Goal: Check status: Check status

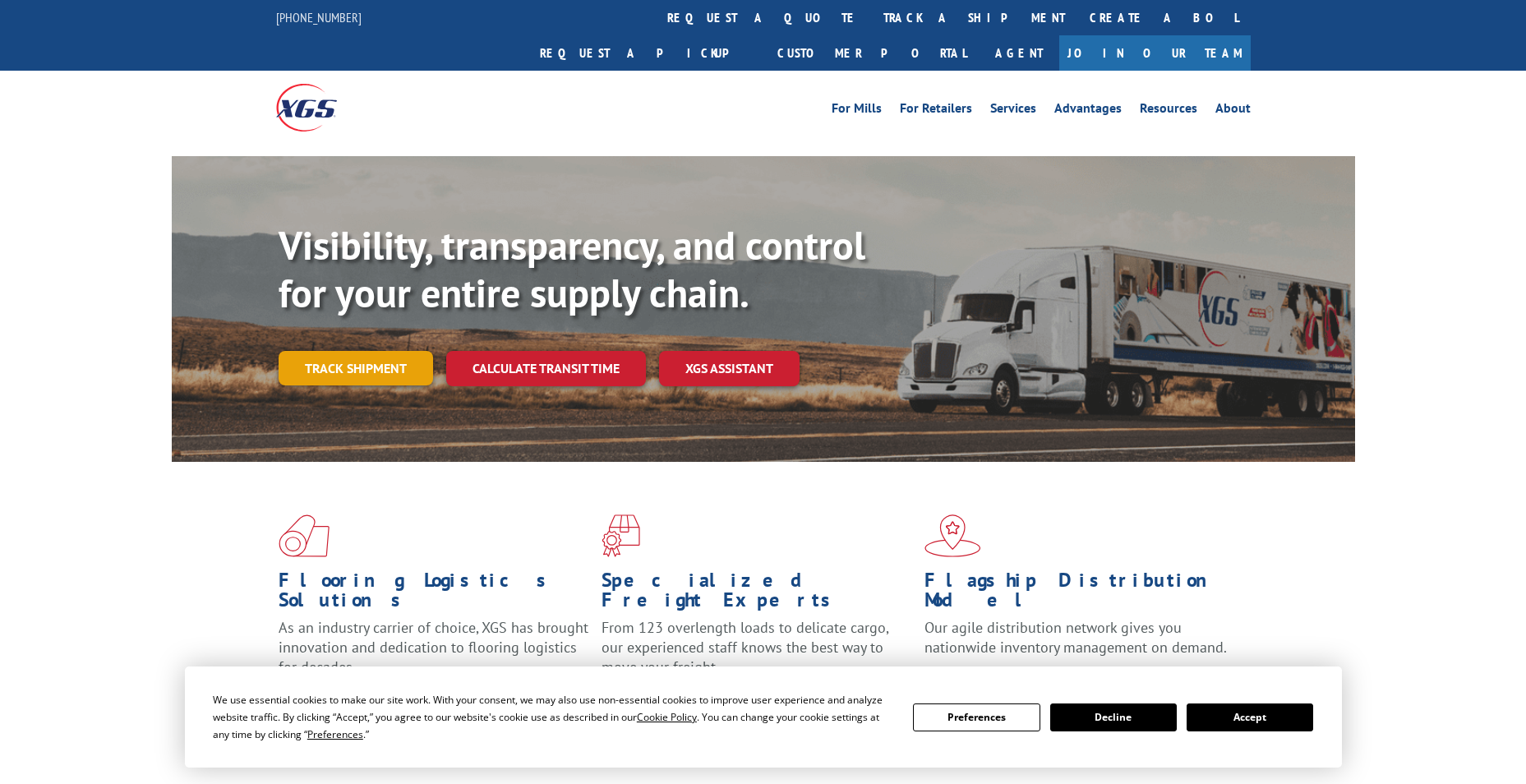
click at [374, 351] on link "Track shipment" at bounding box center [355, 368] width 154 height 34
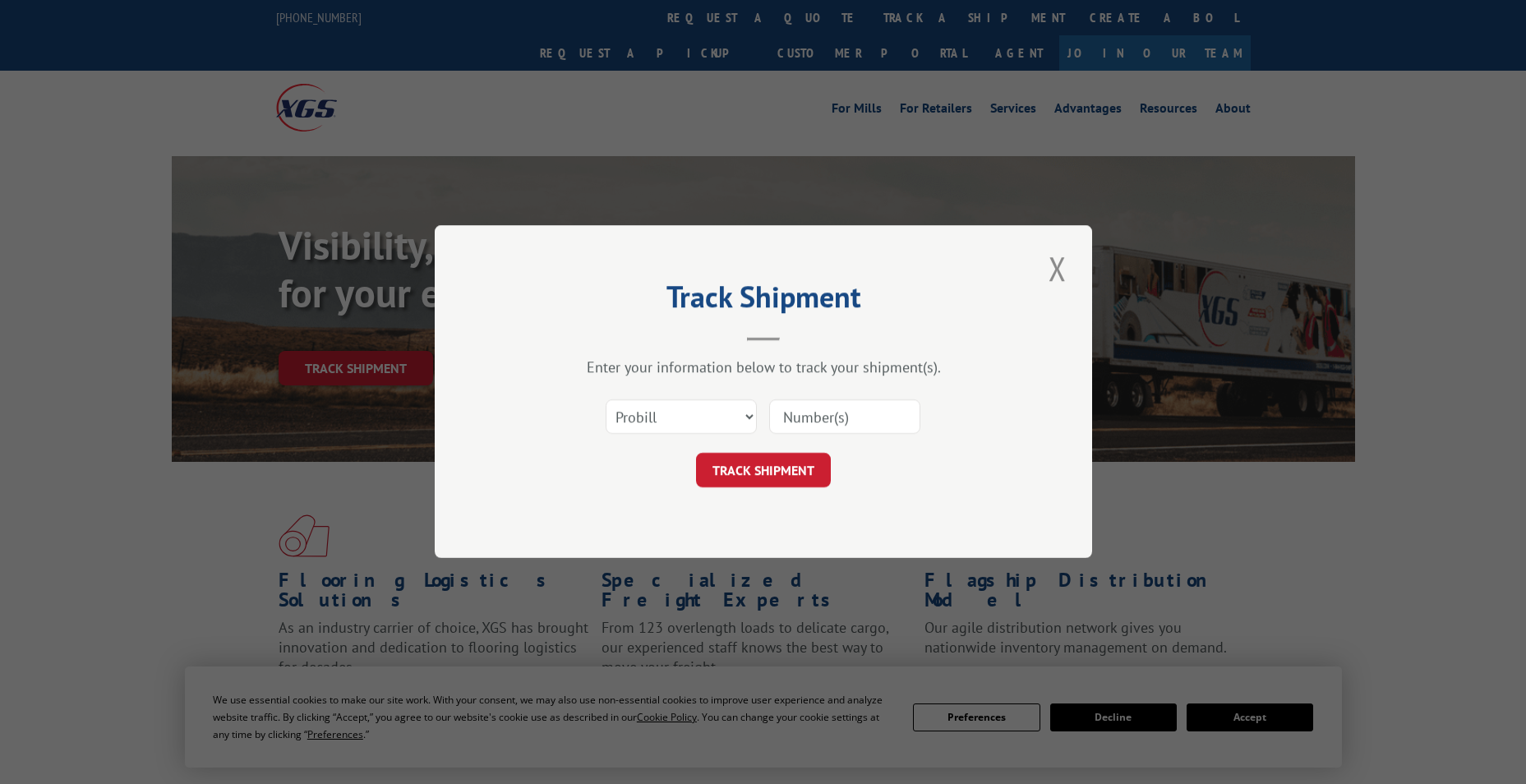
click at [786, 402] on input at bounding box center [845, 417] width 151 height 34
click at [709, 412] on select "Select category... Probill BOL PO" at bounding box center [681, 417] width 151 height 34
click at [803, 415] on input at bounding box center [845, 417] width 151 height 34
paste input "Xpress Global Systems"
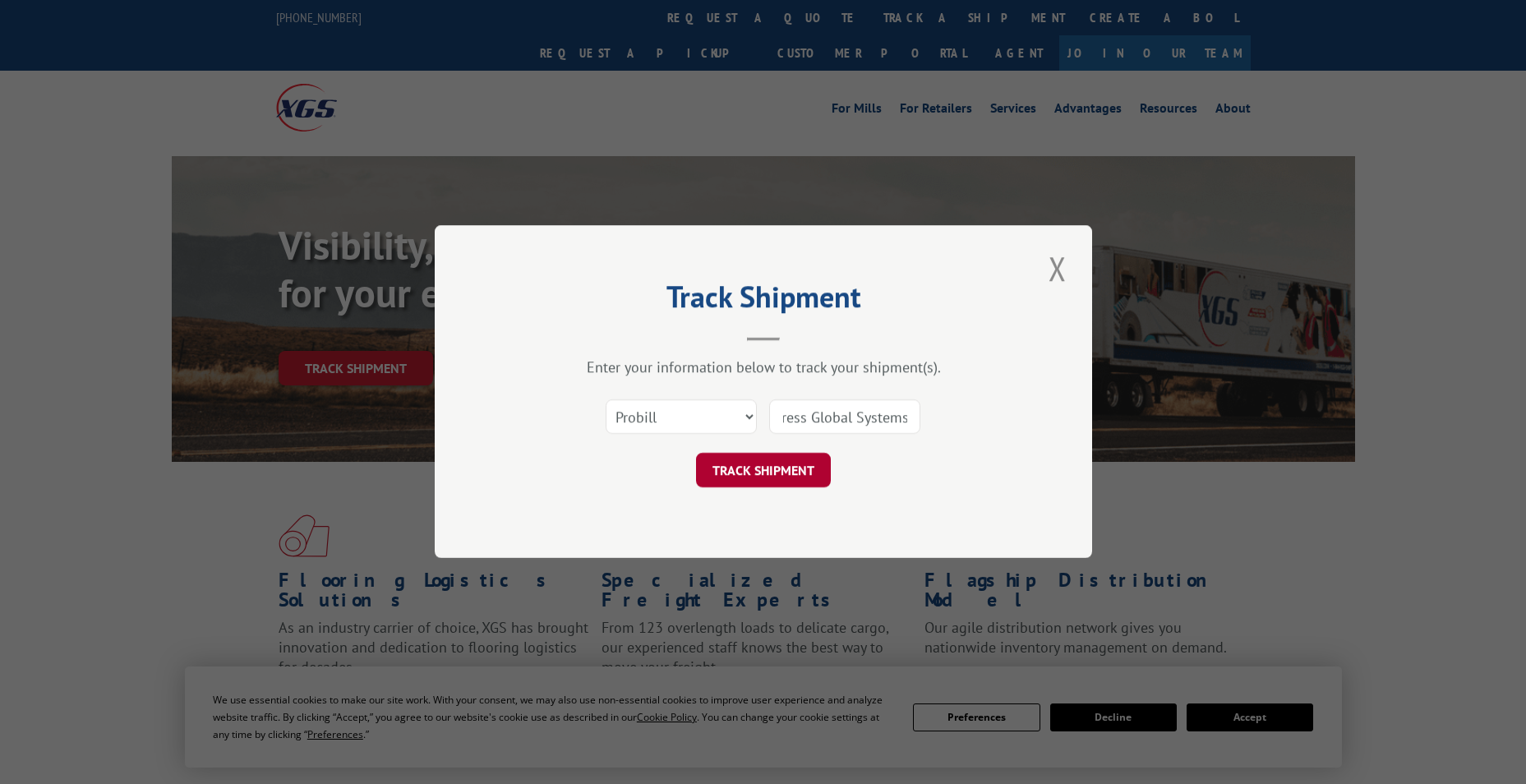
type input "Xpress Global Systems"
click at [785, 469] on button "TRACK SHIPMENT" at bounding box center [763, 470] width 135 height 34
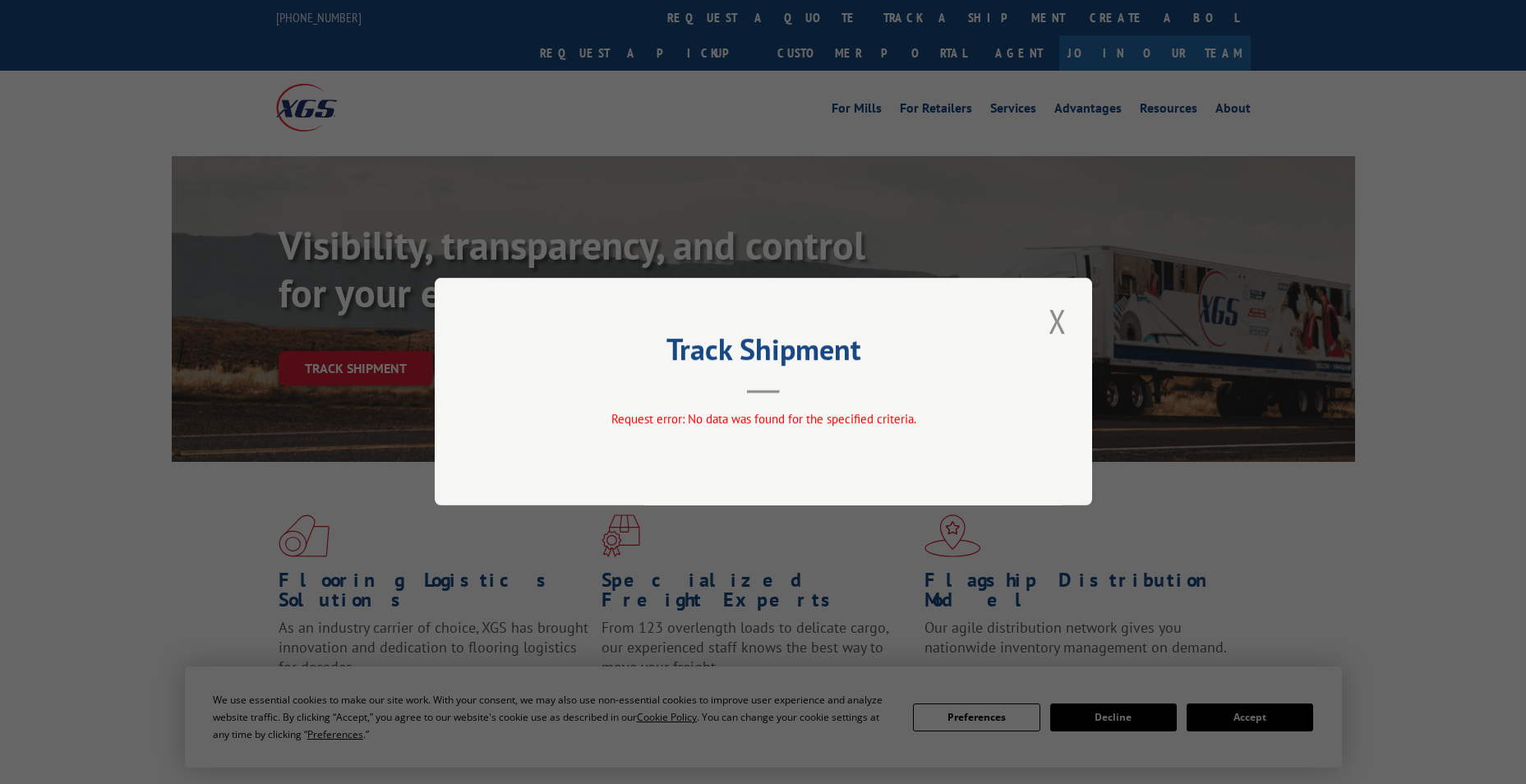
click at [838, 431] on div "Request error: No data was found for the specified criteria." at bounding box center [763, 423] width 493 height 24
click at [1046, 321] on button "Close modal" at bounding box center [1057, 321] width 28 height 45
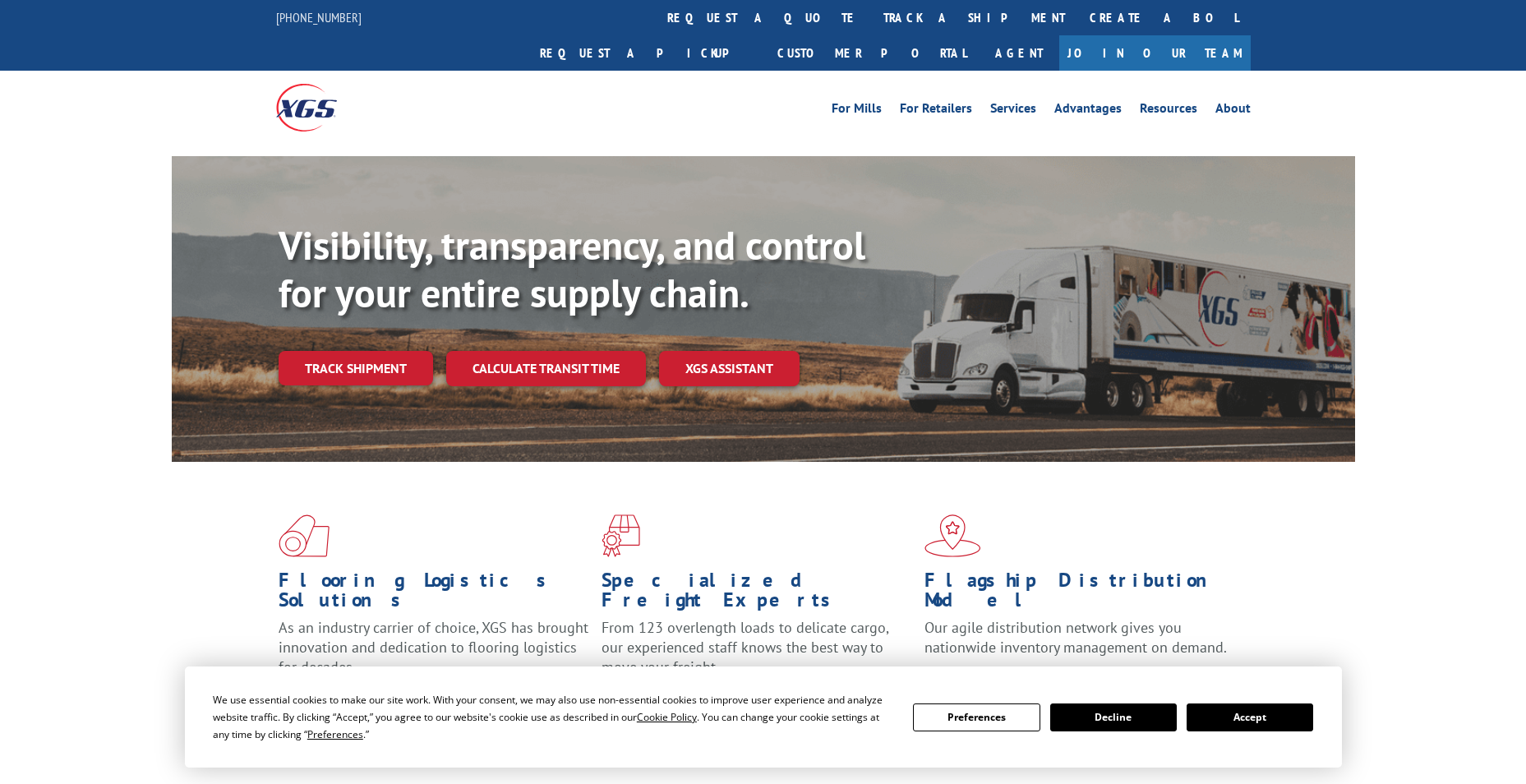
click at [1059, 317] on div "Visibility, transparency, and control for your entire supply chain. Track shipm…" at bounding box center [817, 336] width 1076 height 229
click at [326, 351] on link "Track shipment" at bounding box center [355, 368] width 154 height 34
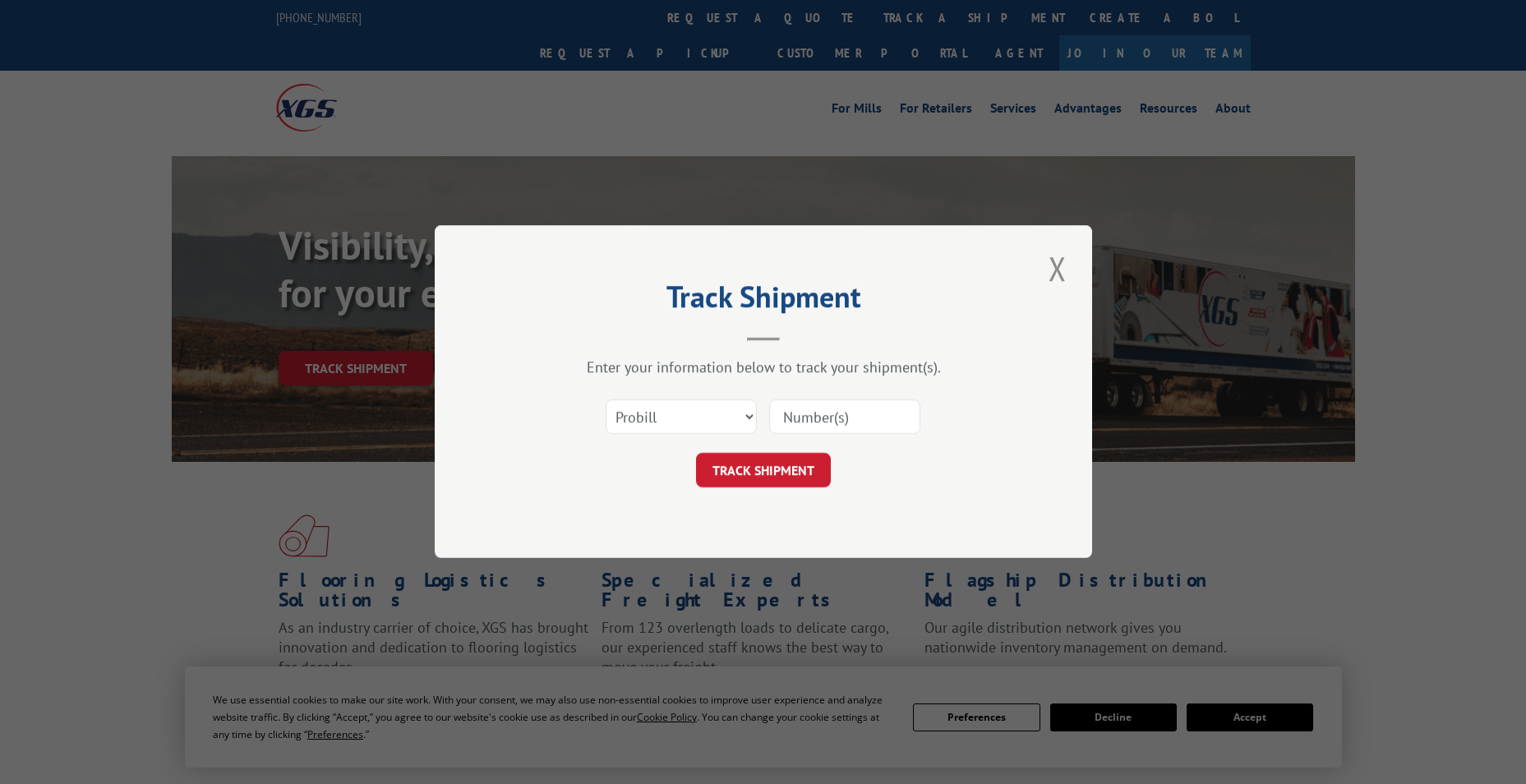
click at [863, 417] on input at bounding box center [845, 417] width 151 height 34
paste input "16932411"
type input "16932411"
click at [759, 466] on button "TRACK SHIPMENT" at bounding box center [763, 470] width 135 height 34
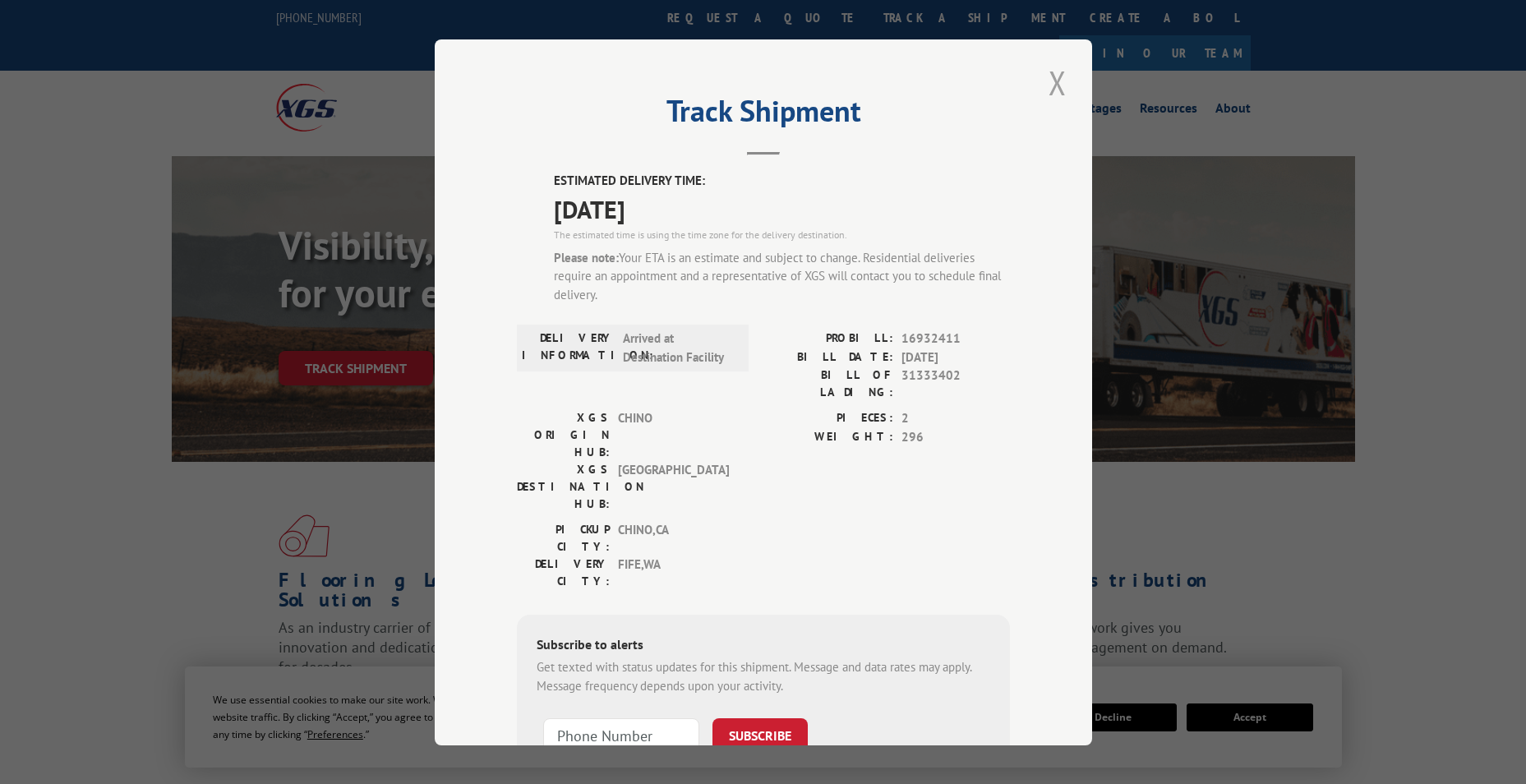
click at [1046, 82] on button "Close modal" at bounding box center [1057, 83] width 28 height 45
